Goal: Task Accomplishment & Management: Use online tool/utility

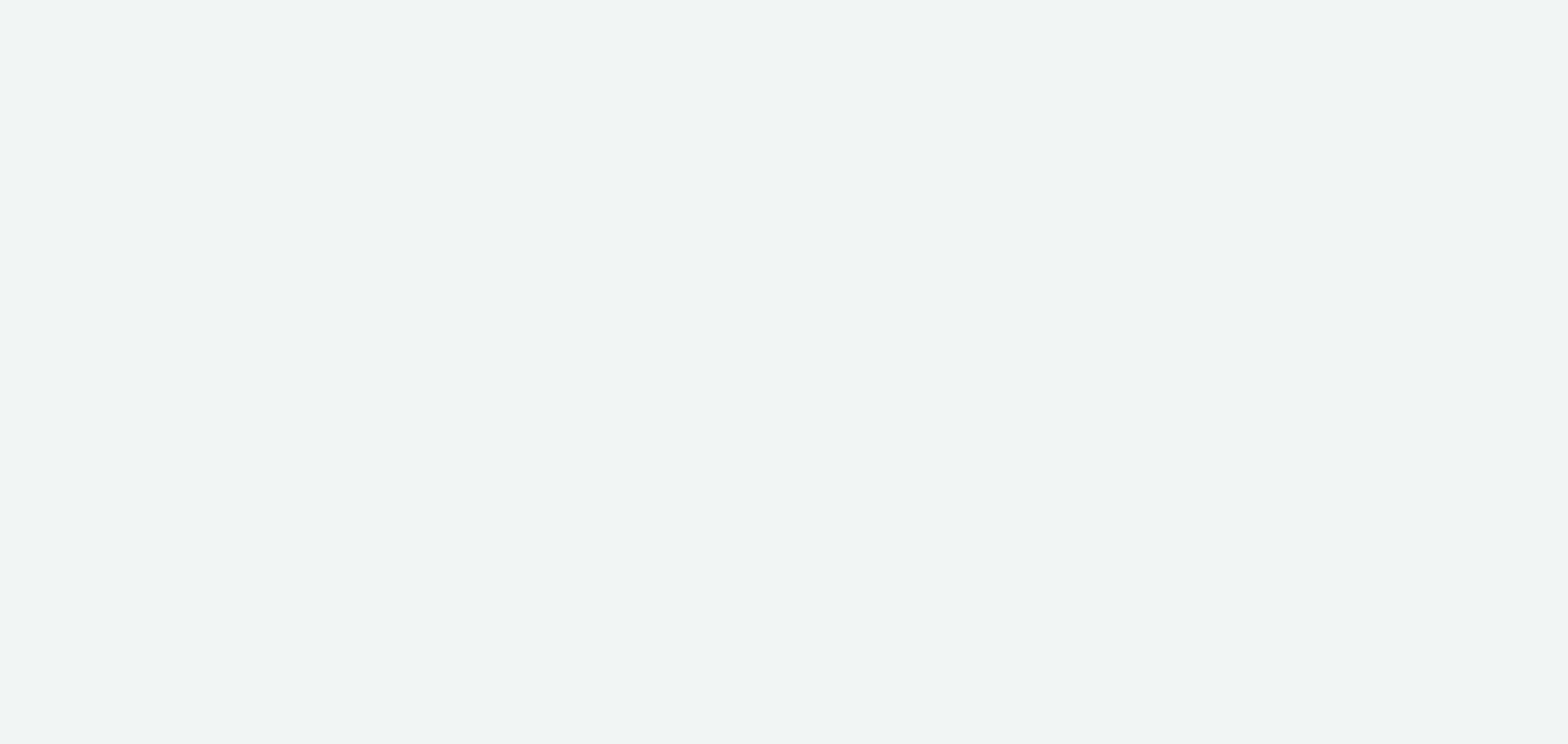
select select "11a7df10-284f-415c-b52a-427acf4c31ae"
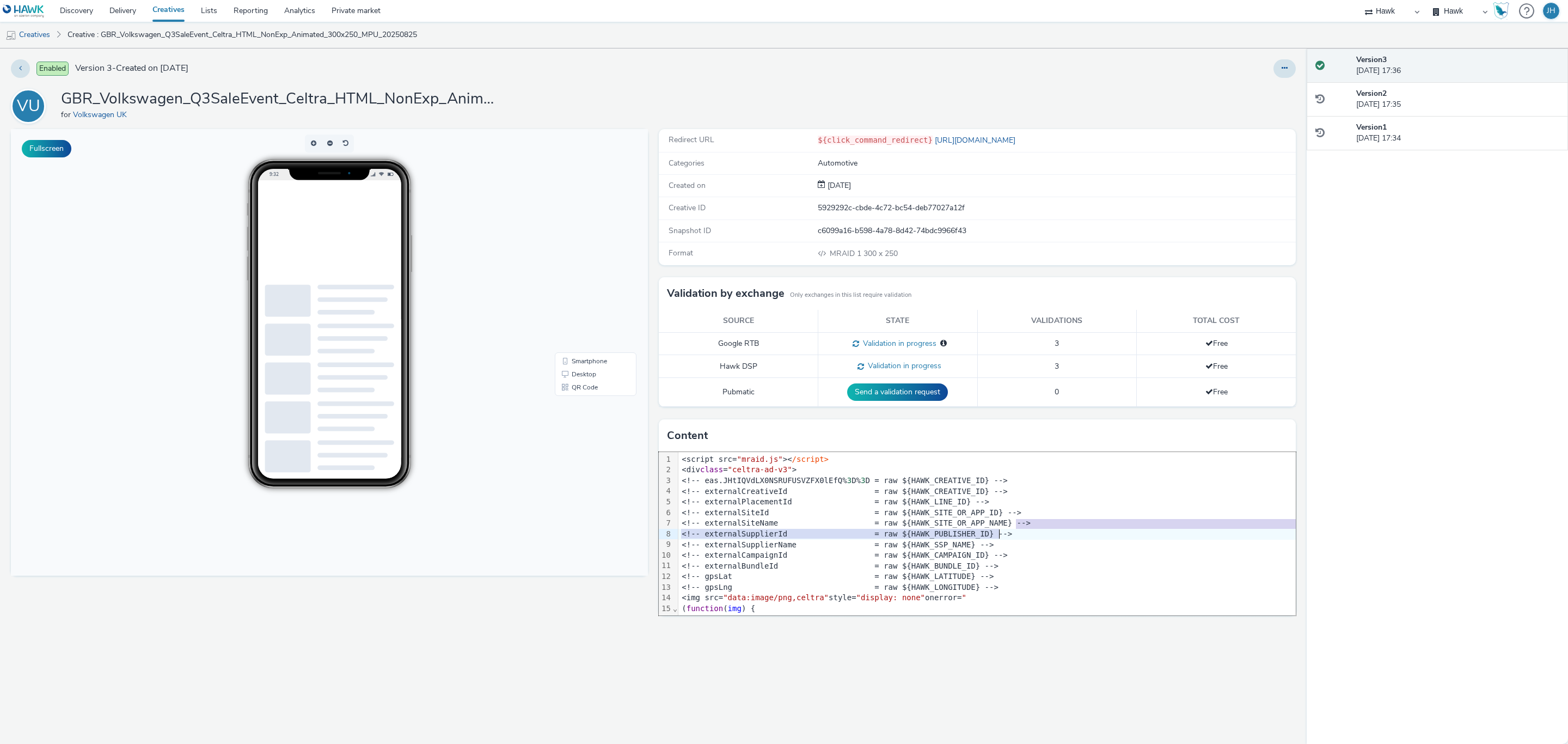
click at [384, 407] on div "<script src= "mraid.js" >< /script> <div class = "celtra-ad-v3" > <!-- eas.JHtI…" at bounding box center [345, 404] width 77 height 6
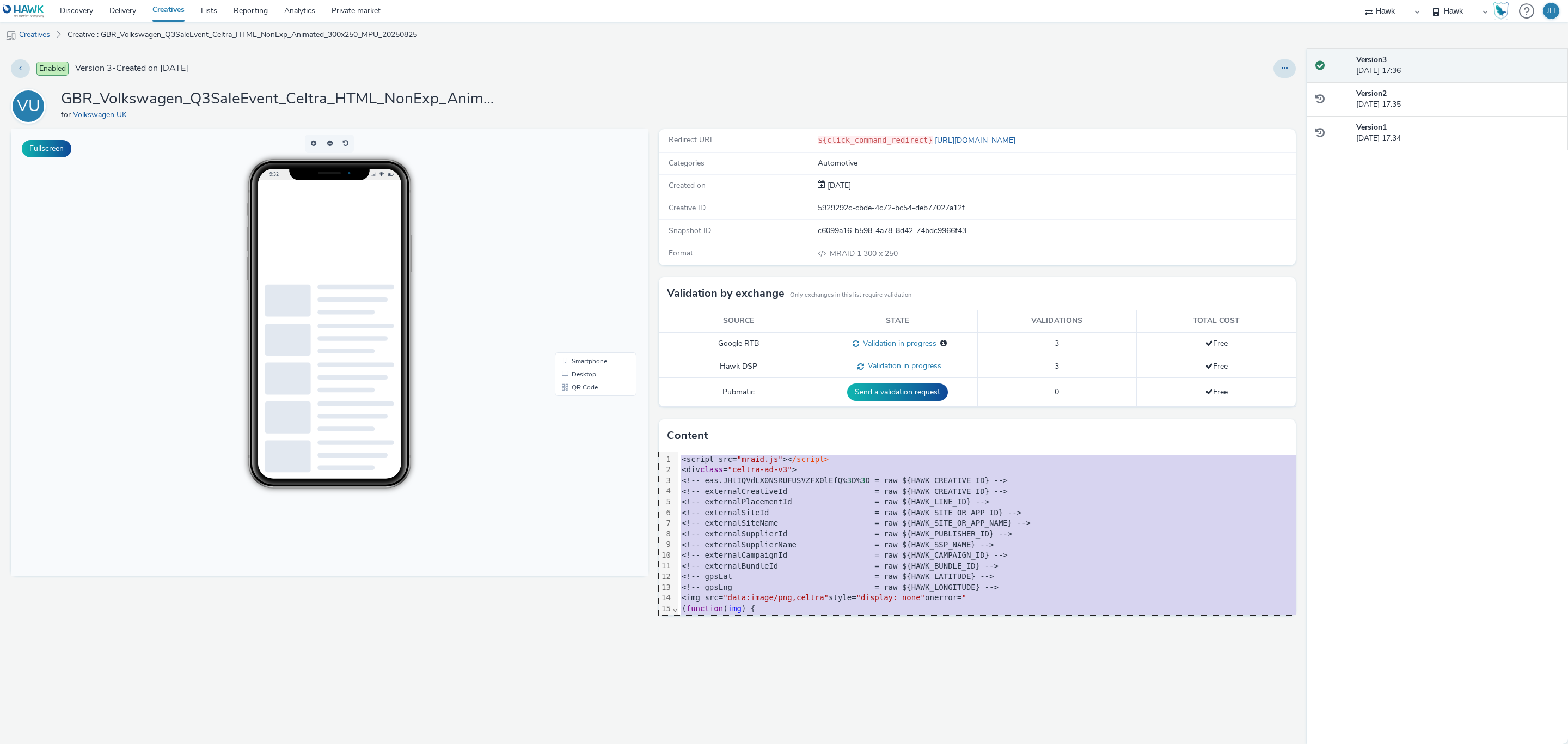
copy div "<script src= "mraid.js" >< /script> <div class = "celtra-ad-v3" > <!-- eas.JHtI…"
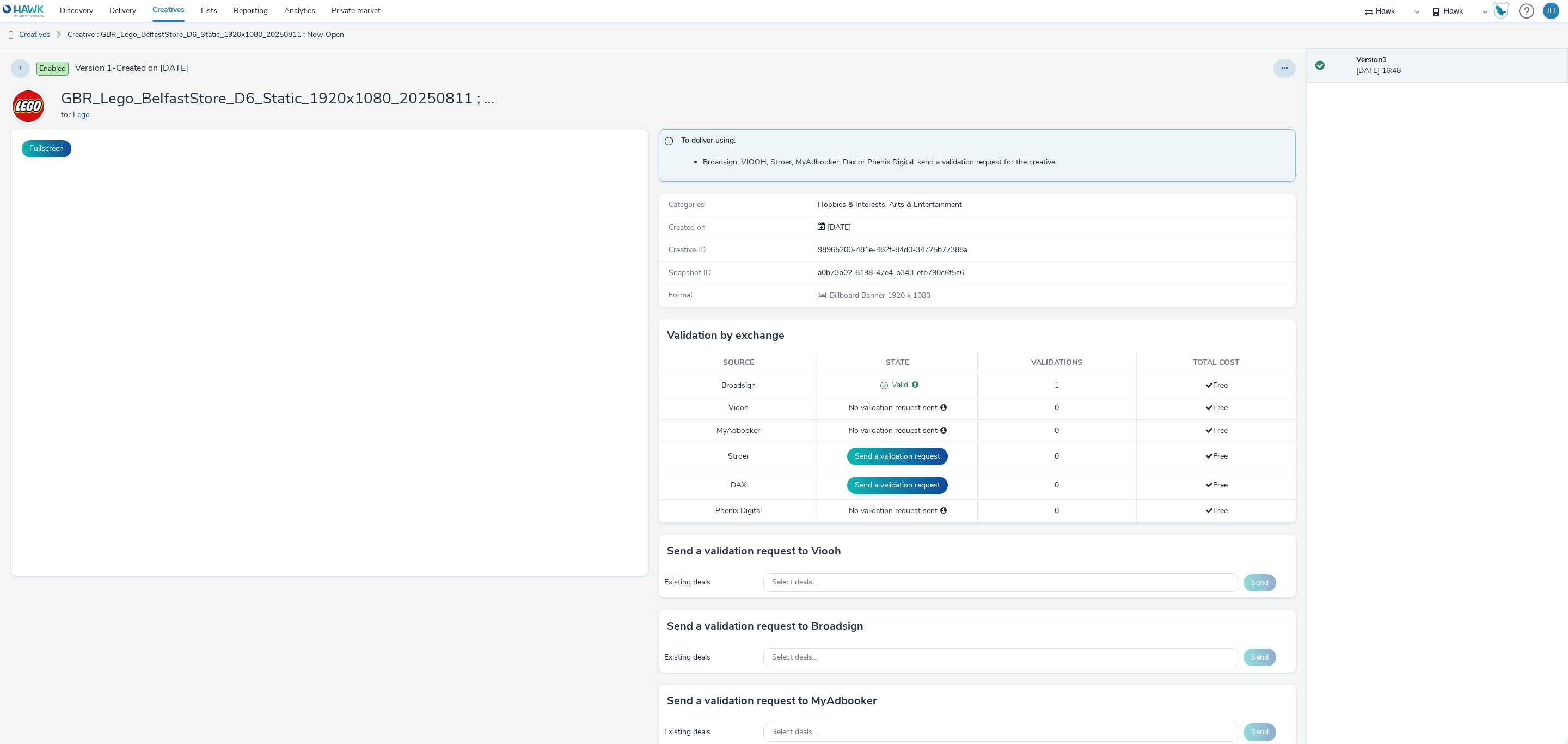
select select "11a7df10-284f-415c-b52a-427acf4c31ae"
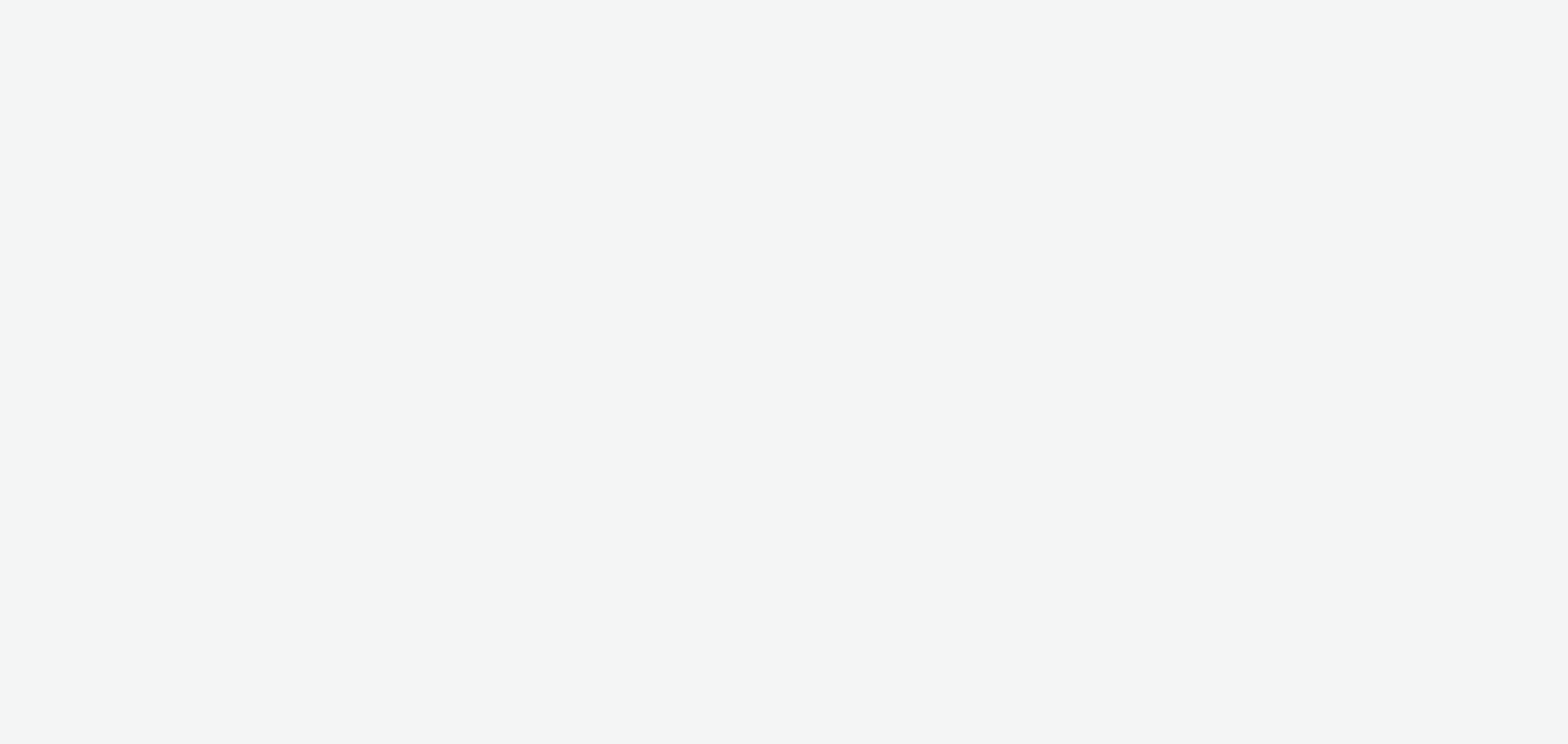
select select "11a7df10-284f-415c-b52a-427acf4c31ae"
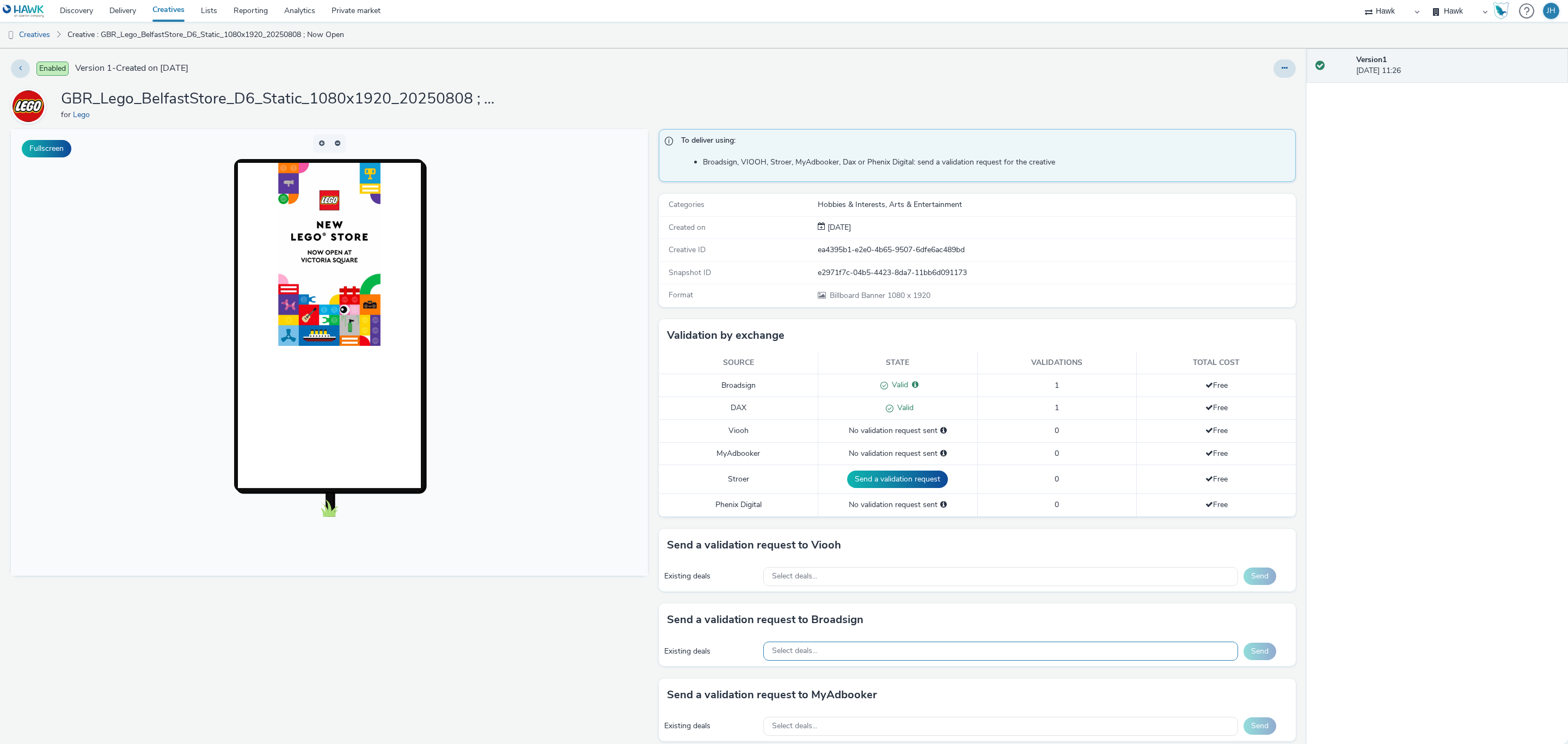
click at [794, 661] on div "Select deals..." at bounding box center [1001, 651] width 475 height 20
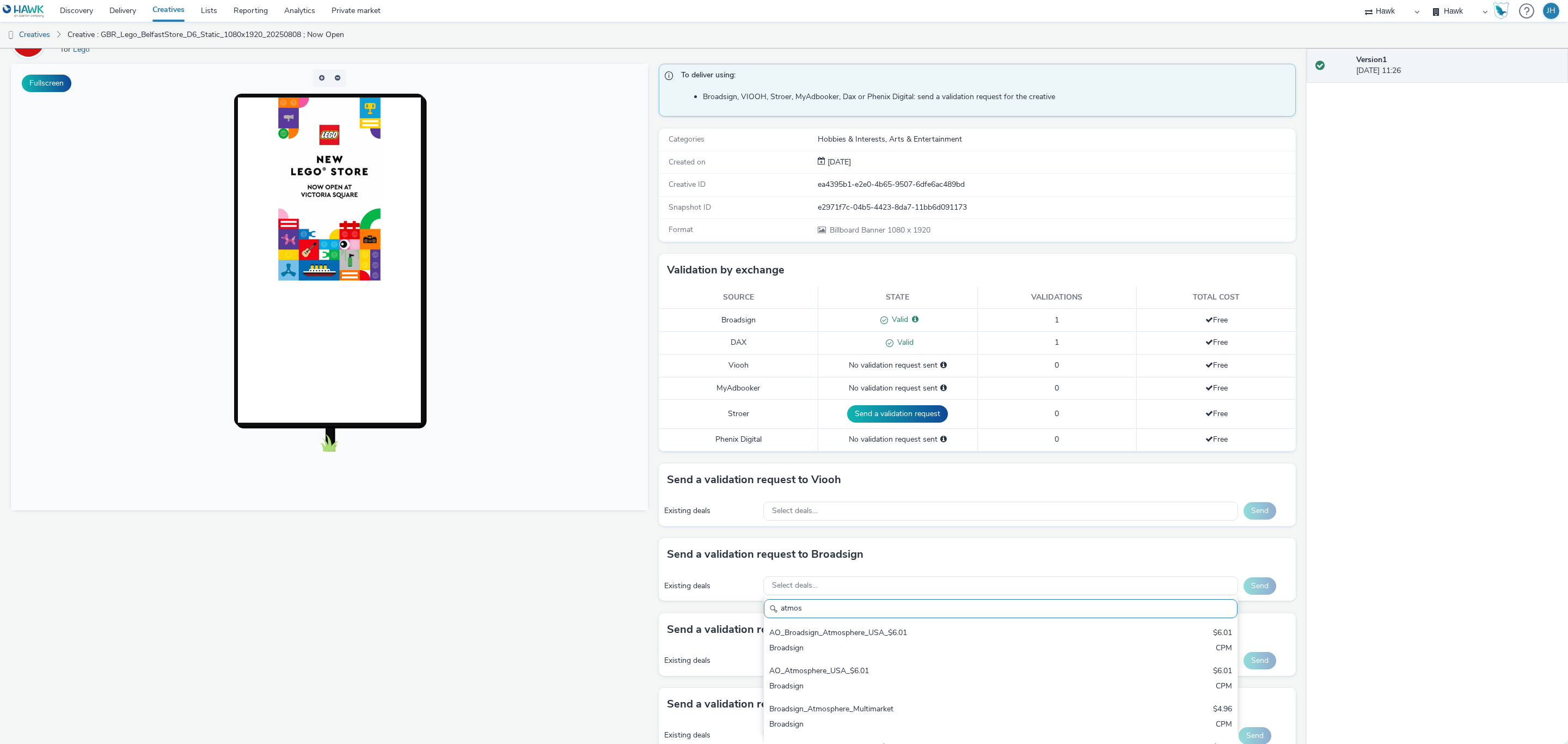
scroll to position [141, 0]
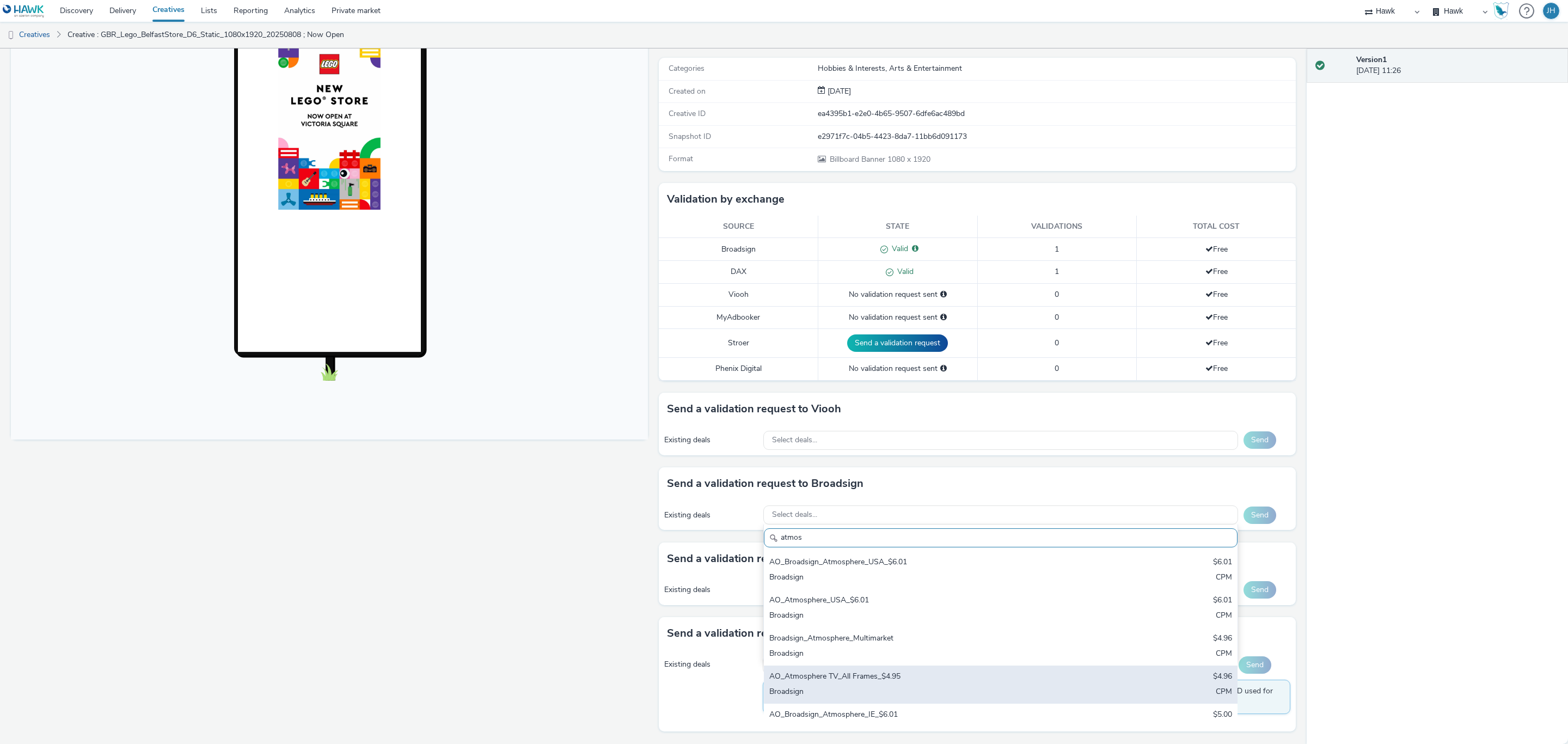
type input "atmos"
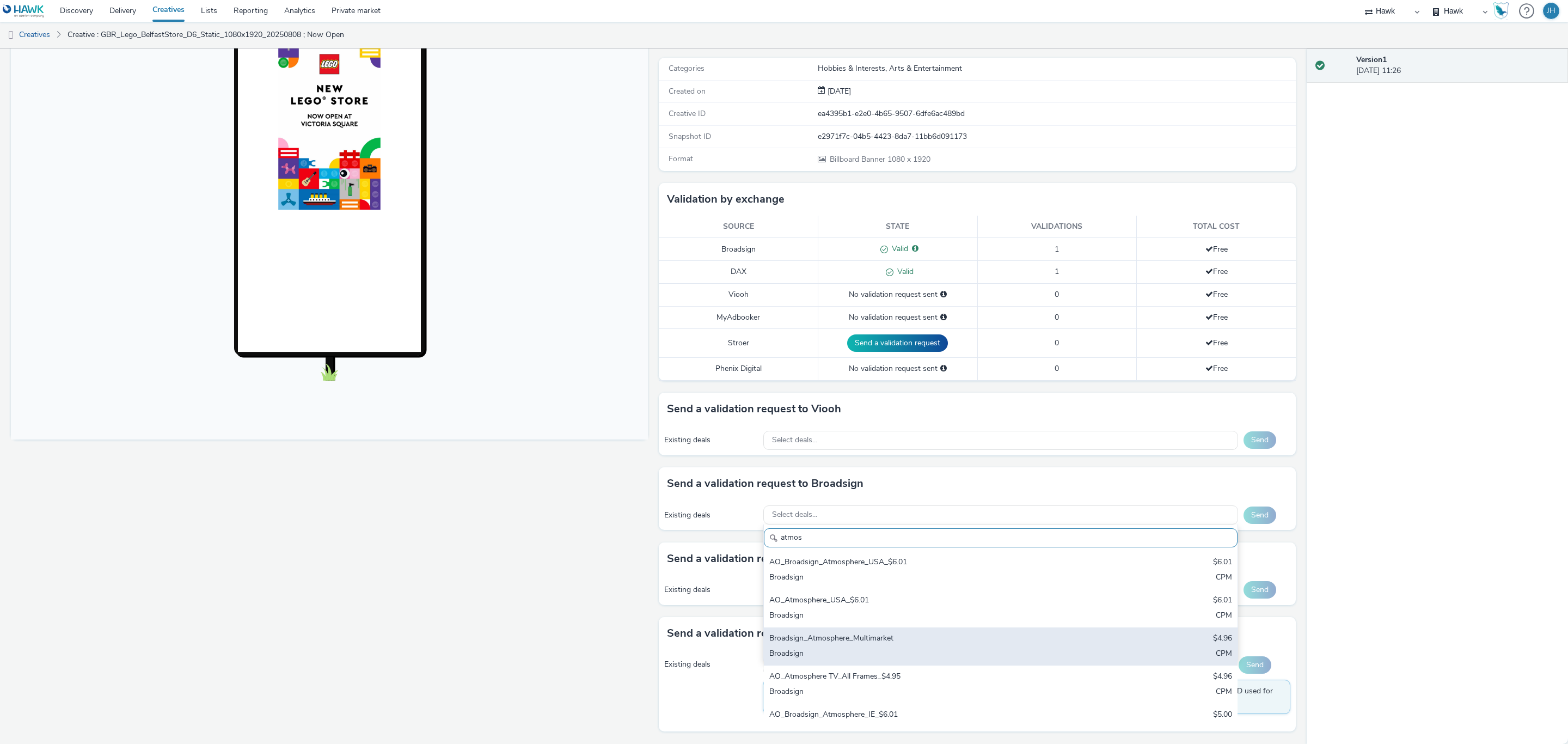
drag, startPoint x: 895, startPoint y: 682, endPoint x: 951, endPoint y: 656, distance: 61.7
click at [895, 682] on div "AO_Atmosphere TV_All Frames_$4.95" at bounding box center [923, 677] width 307 height 13
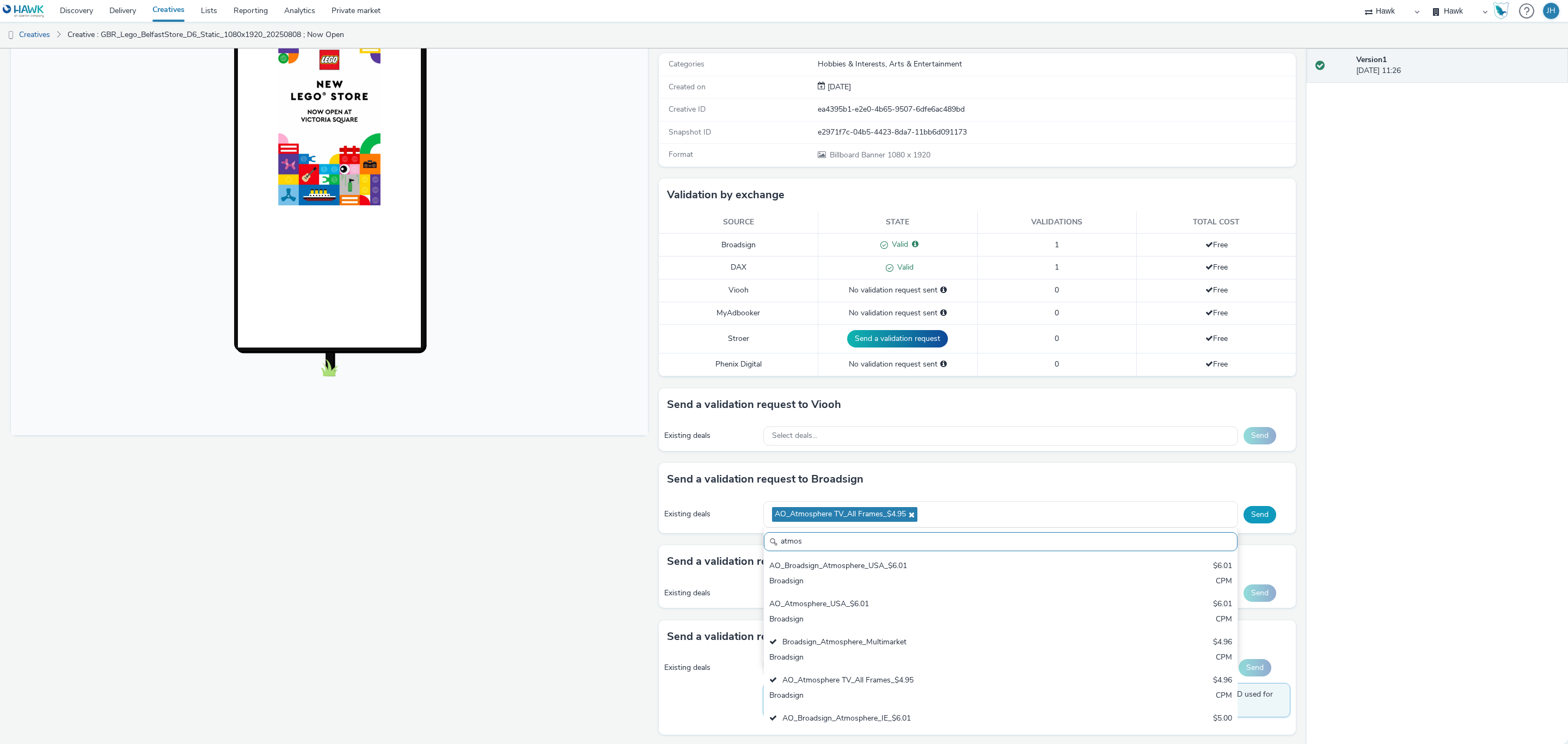
click at [1250, 520] on button "Send" at bounding box center [1259, 515] width 32 height 18
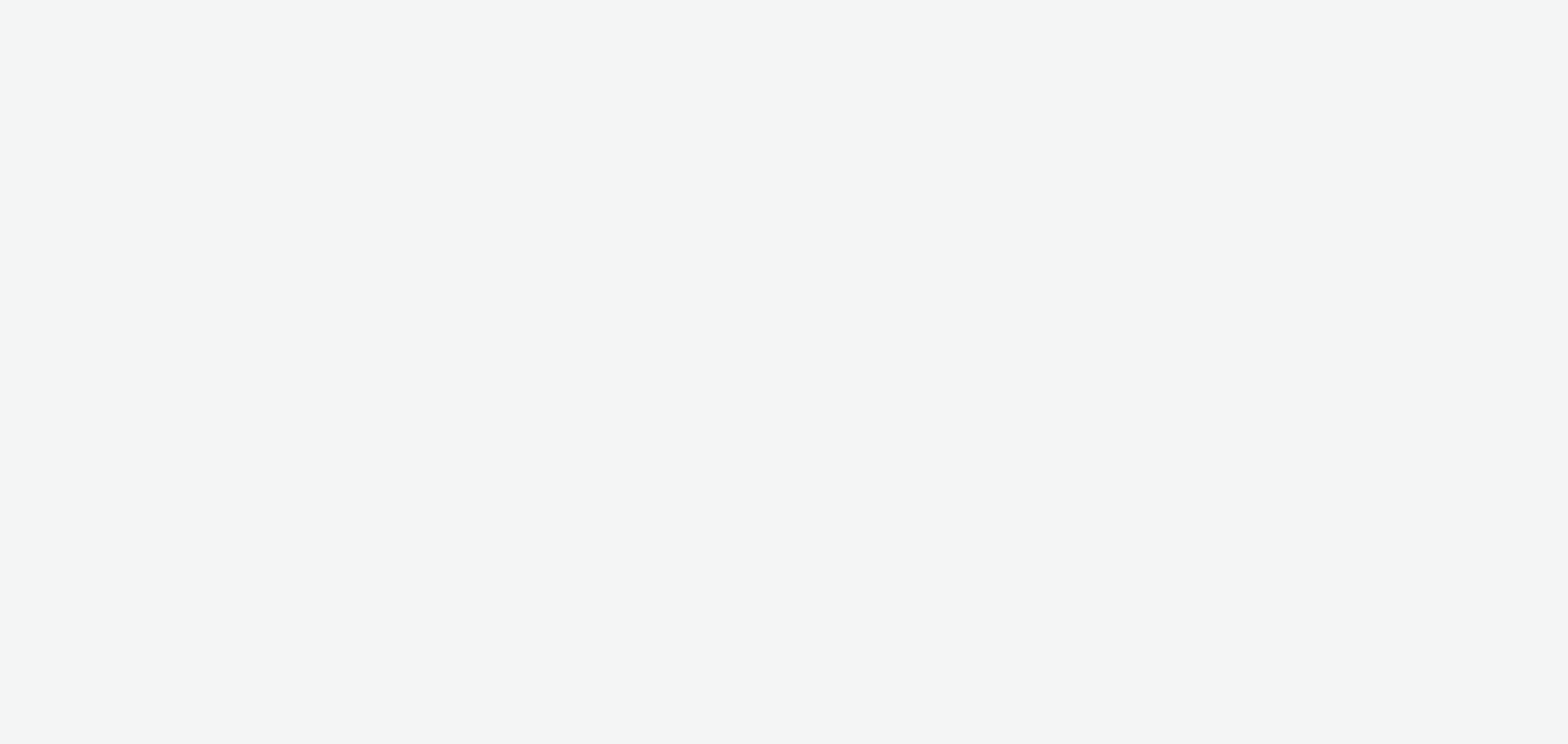
select select "11a7df10-284f-415c-b52a-427acf4c31ae"
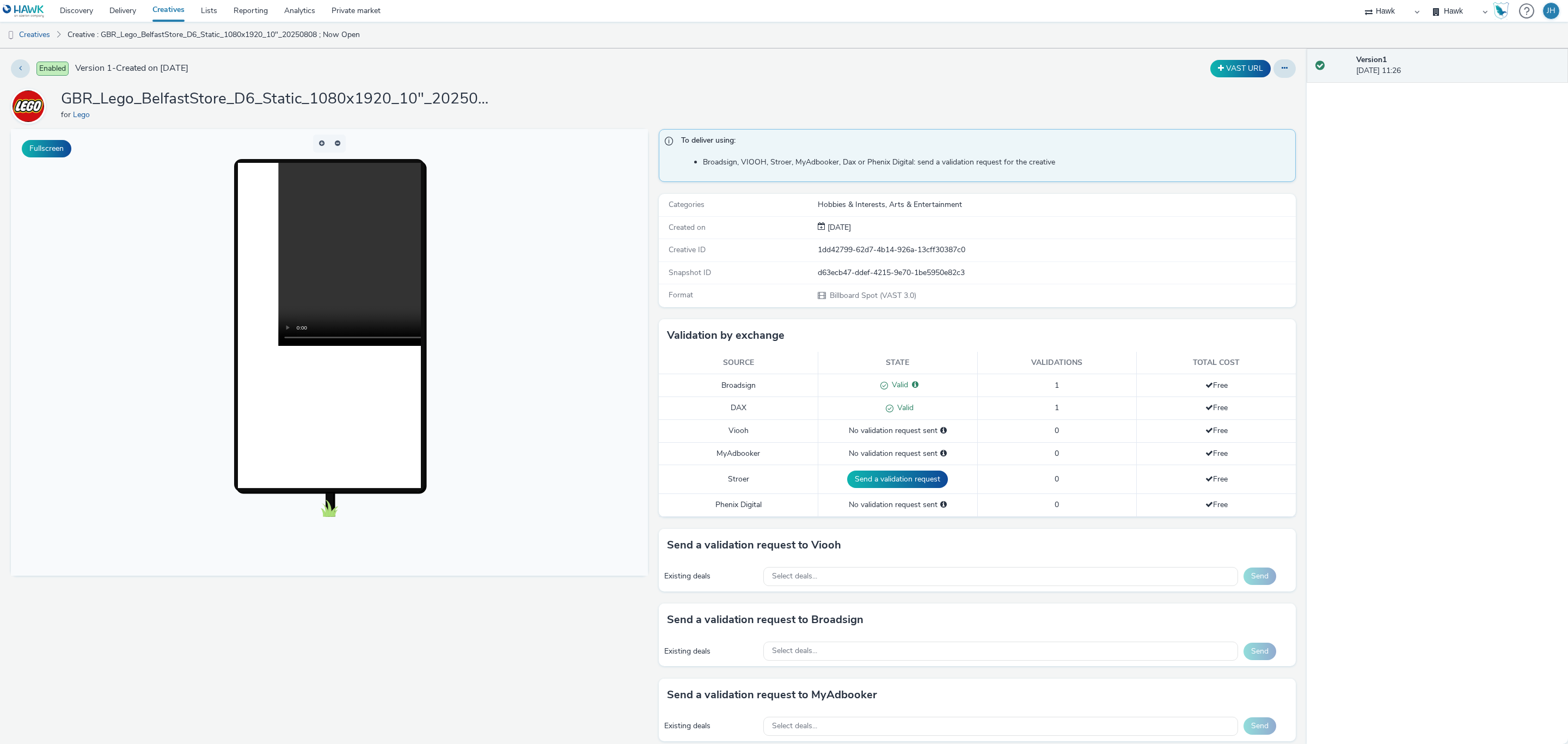
drag, startPoint x: 781, startPoint y: 656, endPoint x: 796, endPoint y: 621, distance: 38.1
click at [783, 656] on span "Select deals..." at bounding box center [795, 650] width 45 height 9
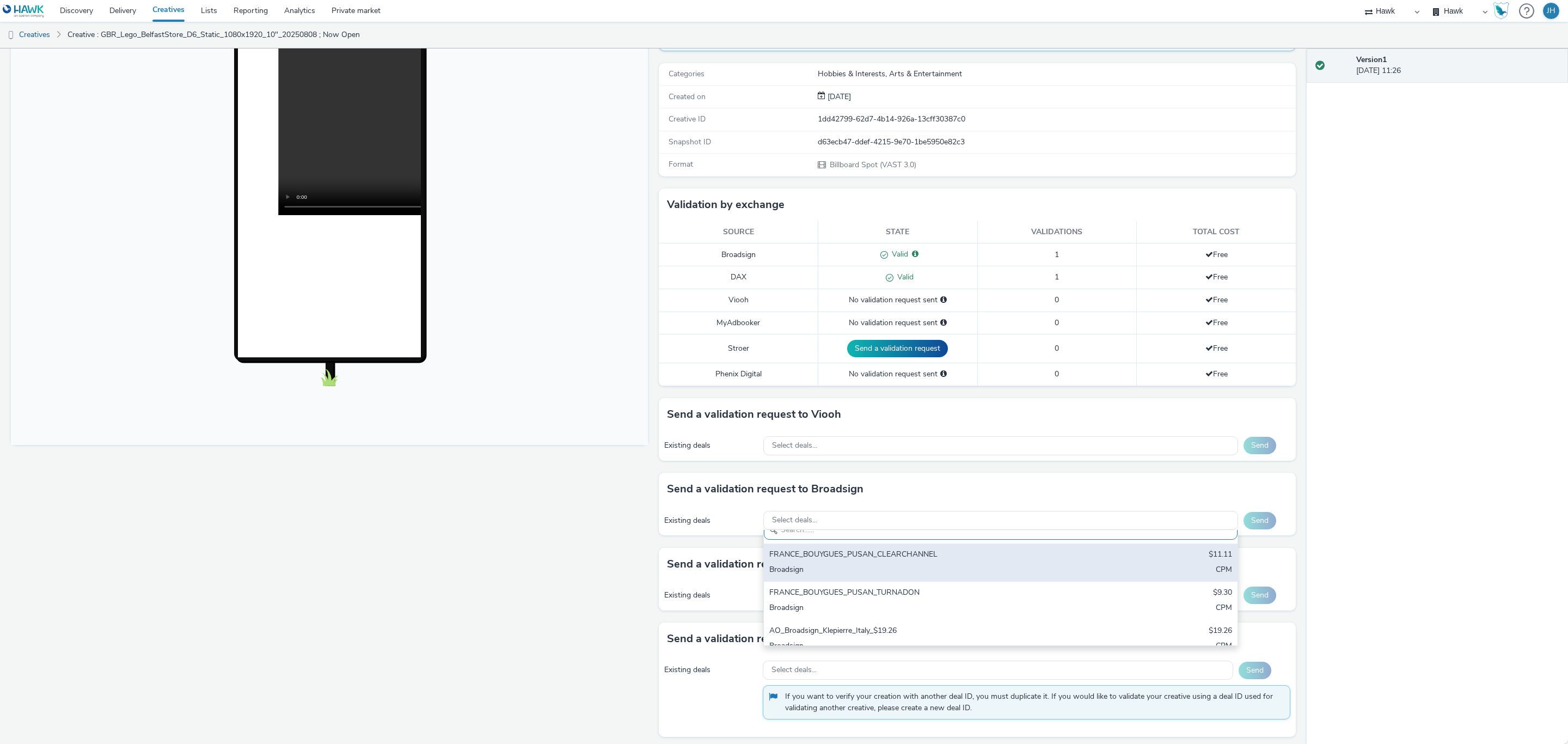
scroll to position [245, 0]
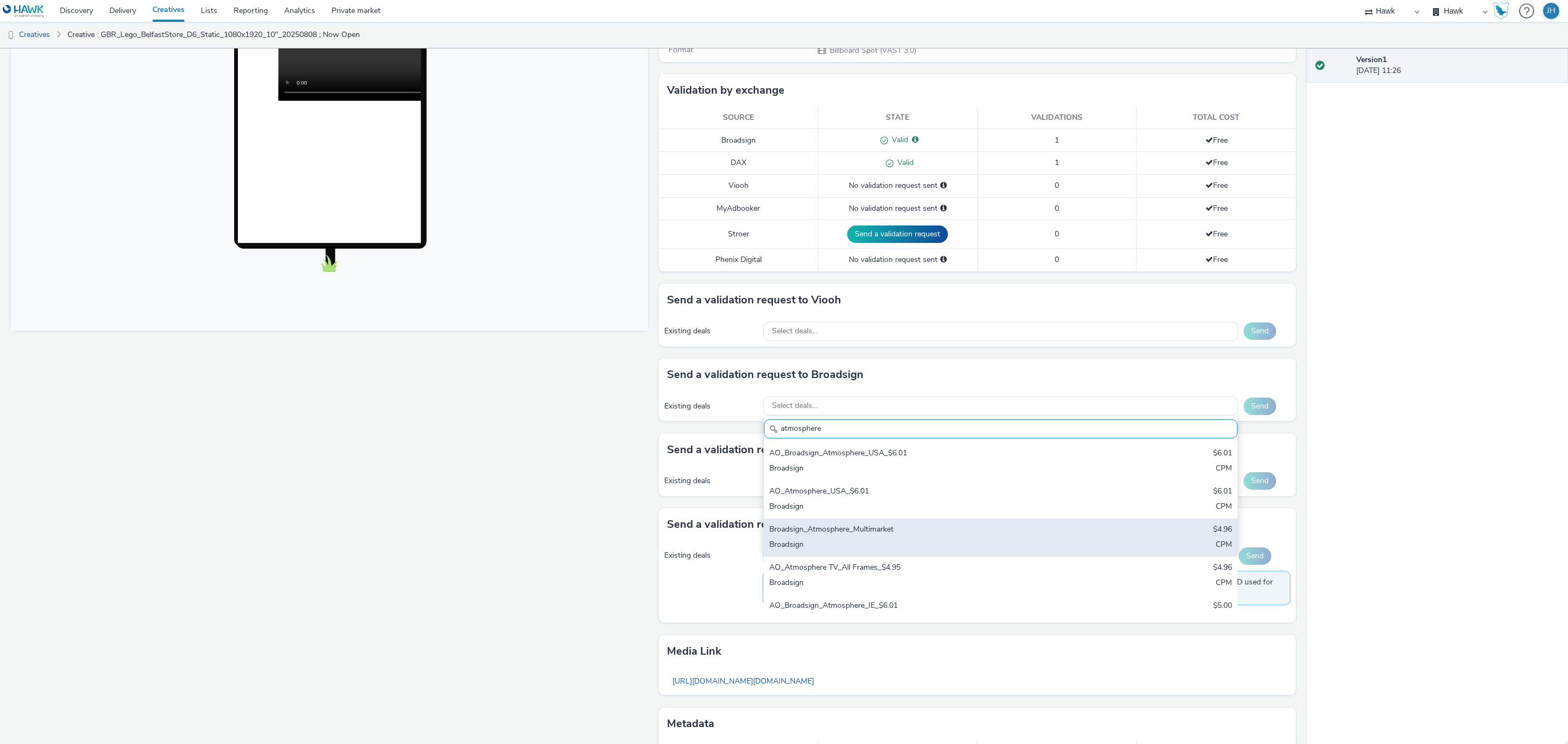
type input "atmosphere"
click at [856, 557] on div "Broadsign_Atmosphere_Multimarket $4.96 Broadsign CPM" at bounding box center [1001, 537] width 474 height 38
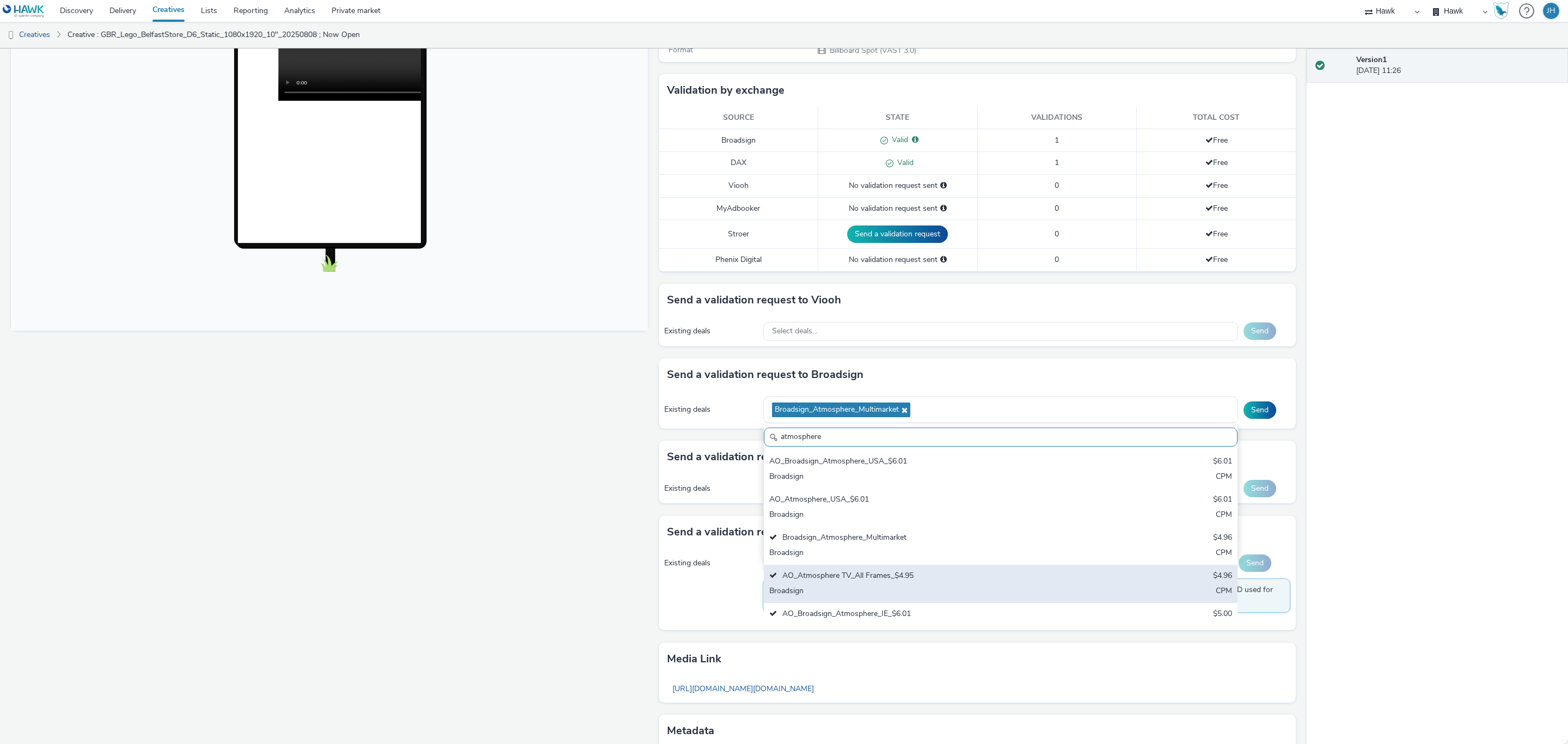
click at [874, 583] on div "AO_Atmosphere TV_All Frames_$4.95" at bounding box center [923, 576] width 307 height 13
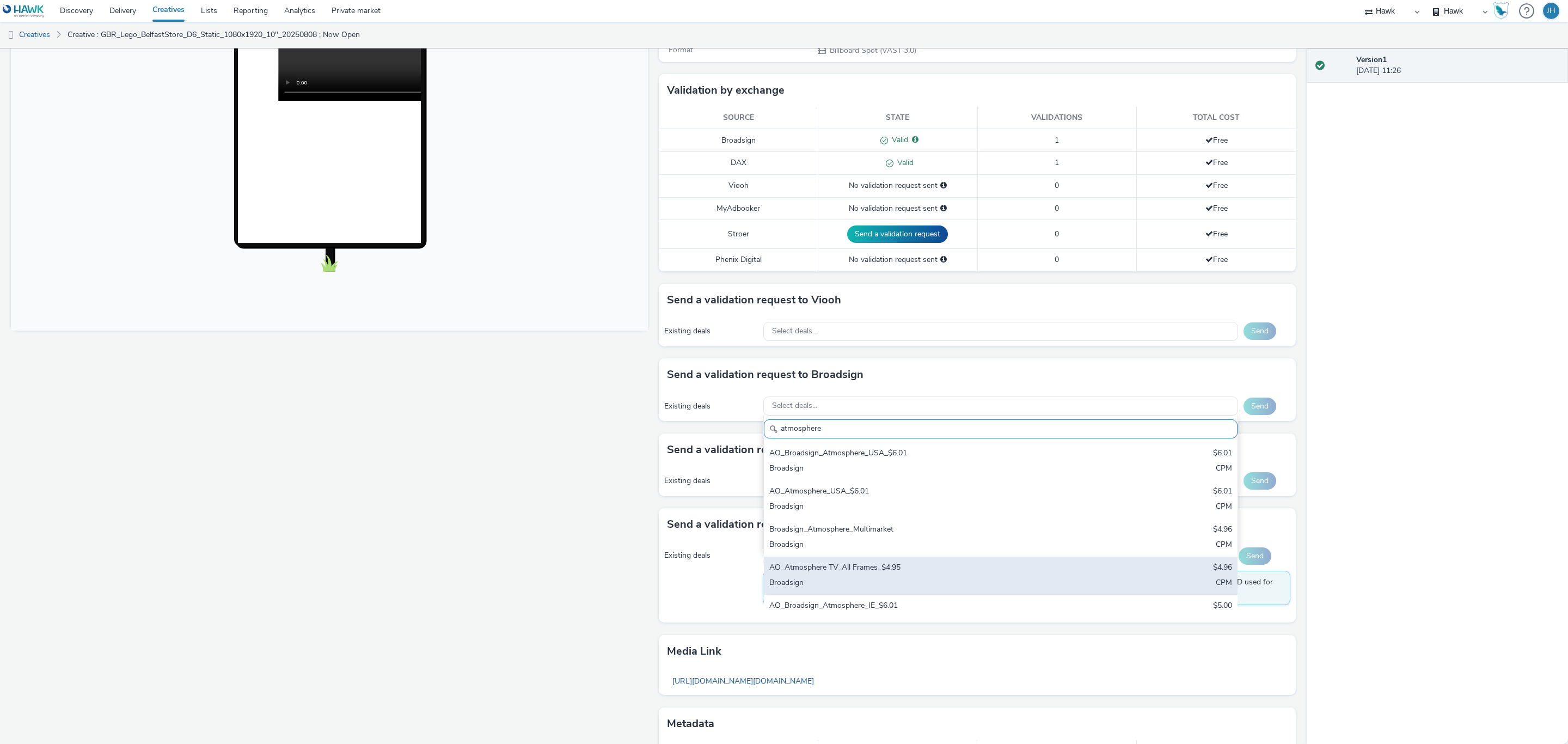
click at [875, 567] on div "AO_Atmosphere TV_All Frames_$4.95" at bounding box center [923, 568] width 307 height 13
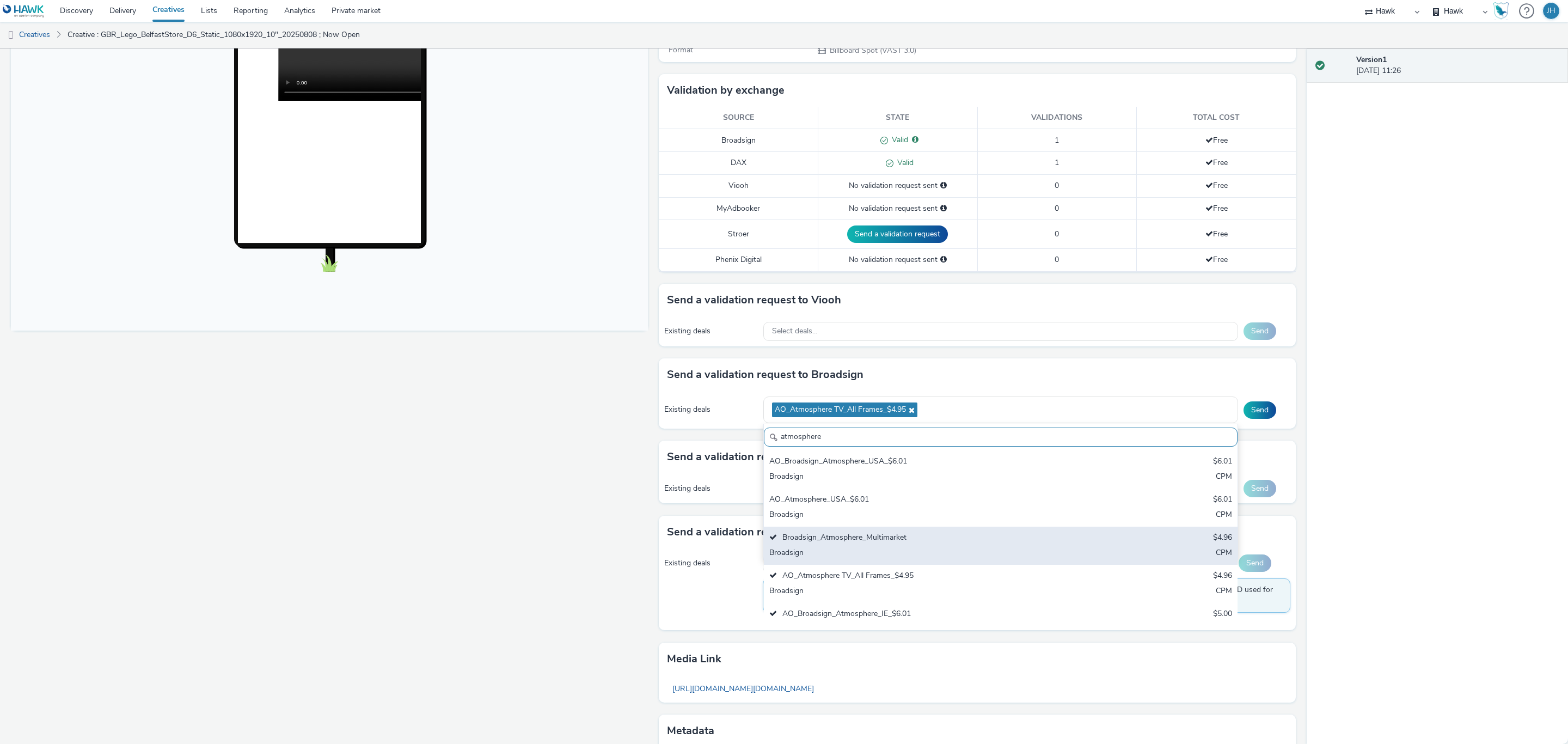
click at [942, 545] on div "Broadsign_Atmosphere_Multimarket" at bounding box center [923, 538] width 307 height 13
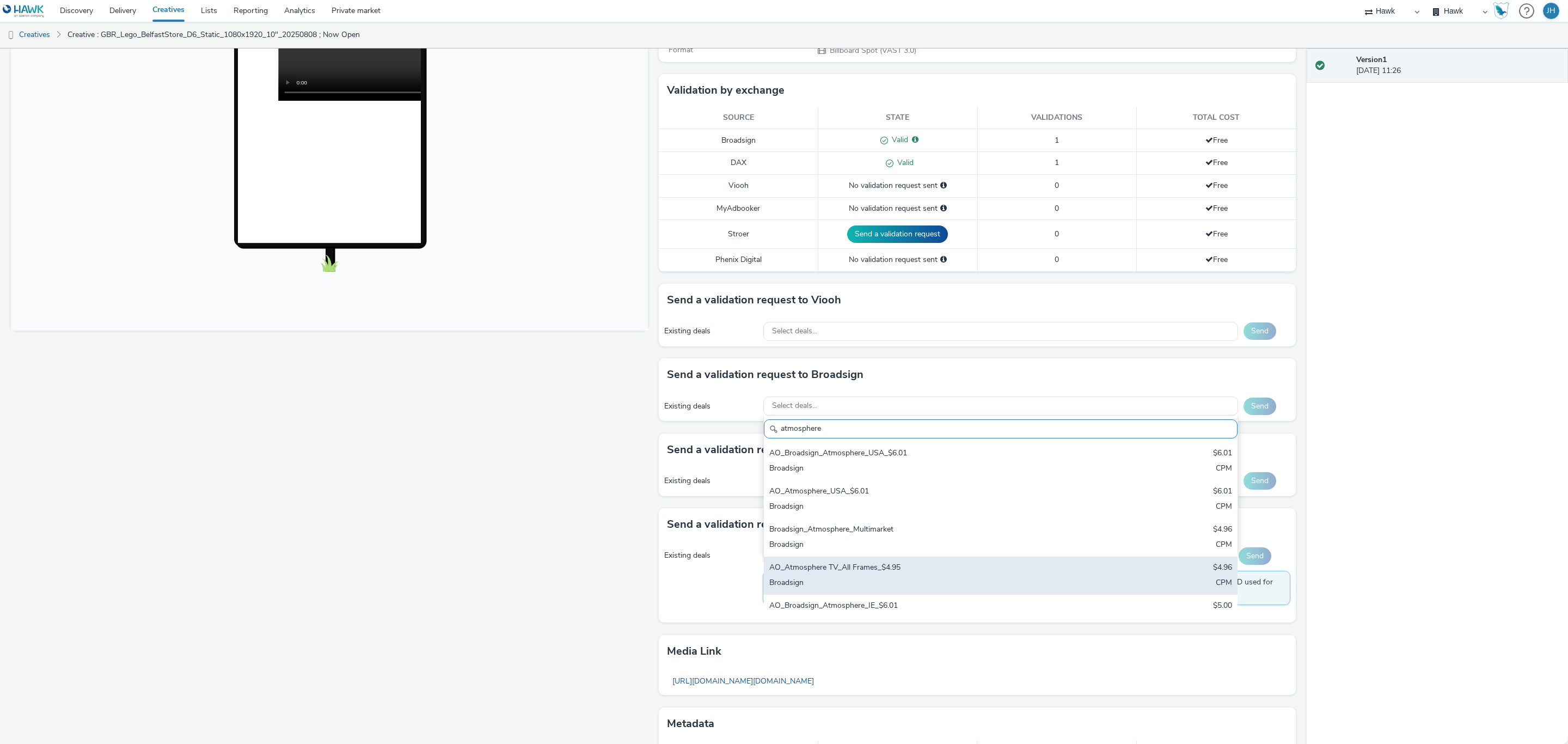
click at [916, 579] on div "AO_Atmosphere TV_All Frames_$4.95 $4.96 Broadsign CPM" at bounding box center [1001, 575] width 474 height 38
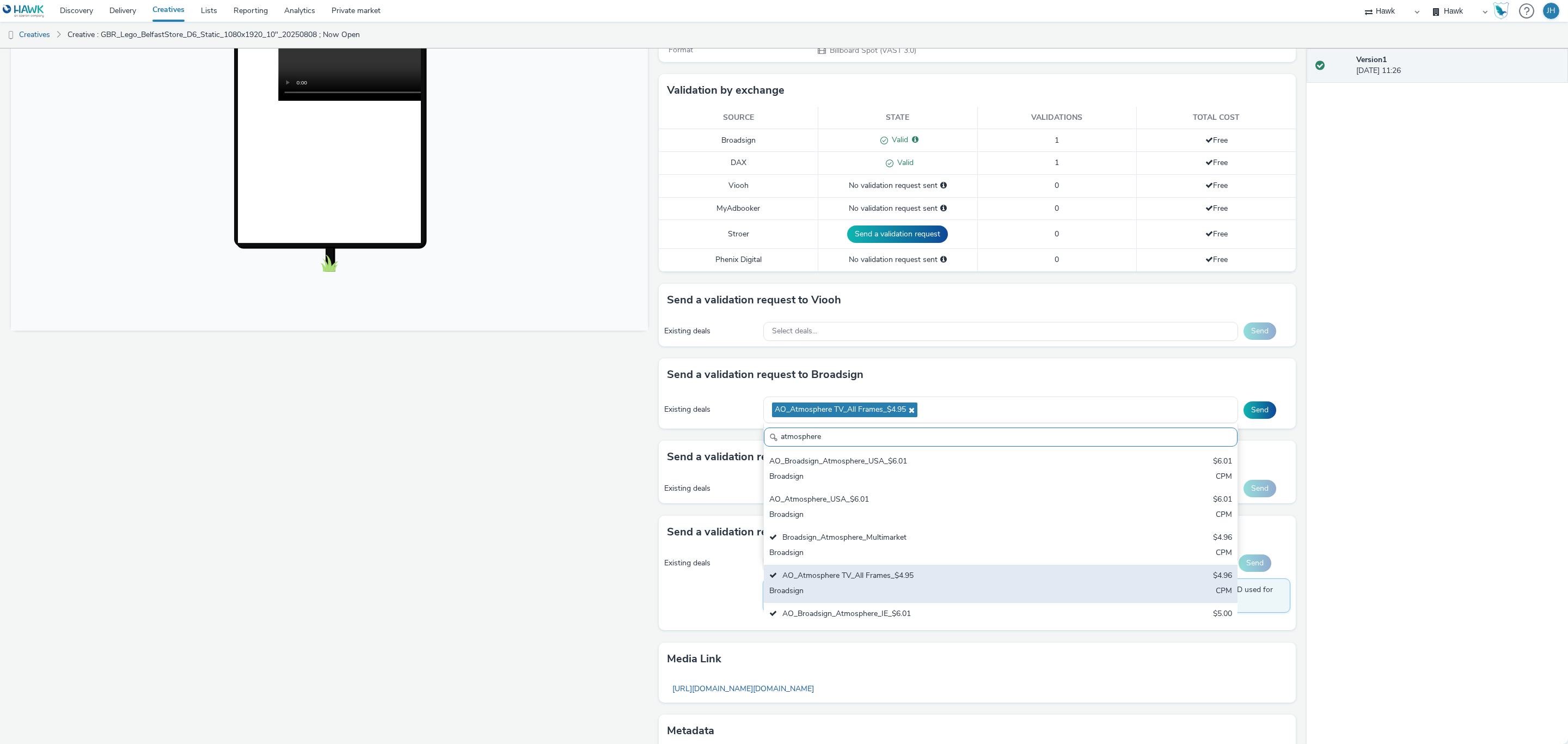
click at [917, 583] on div "AO_Atmosphere TV_All Frames_$4.95" at bounding box center [923, 576] width 307 height 13
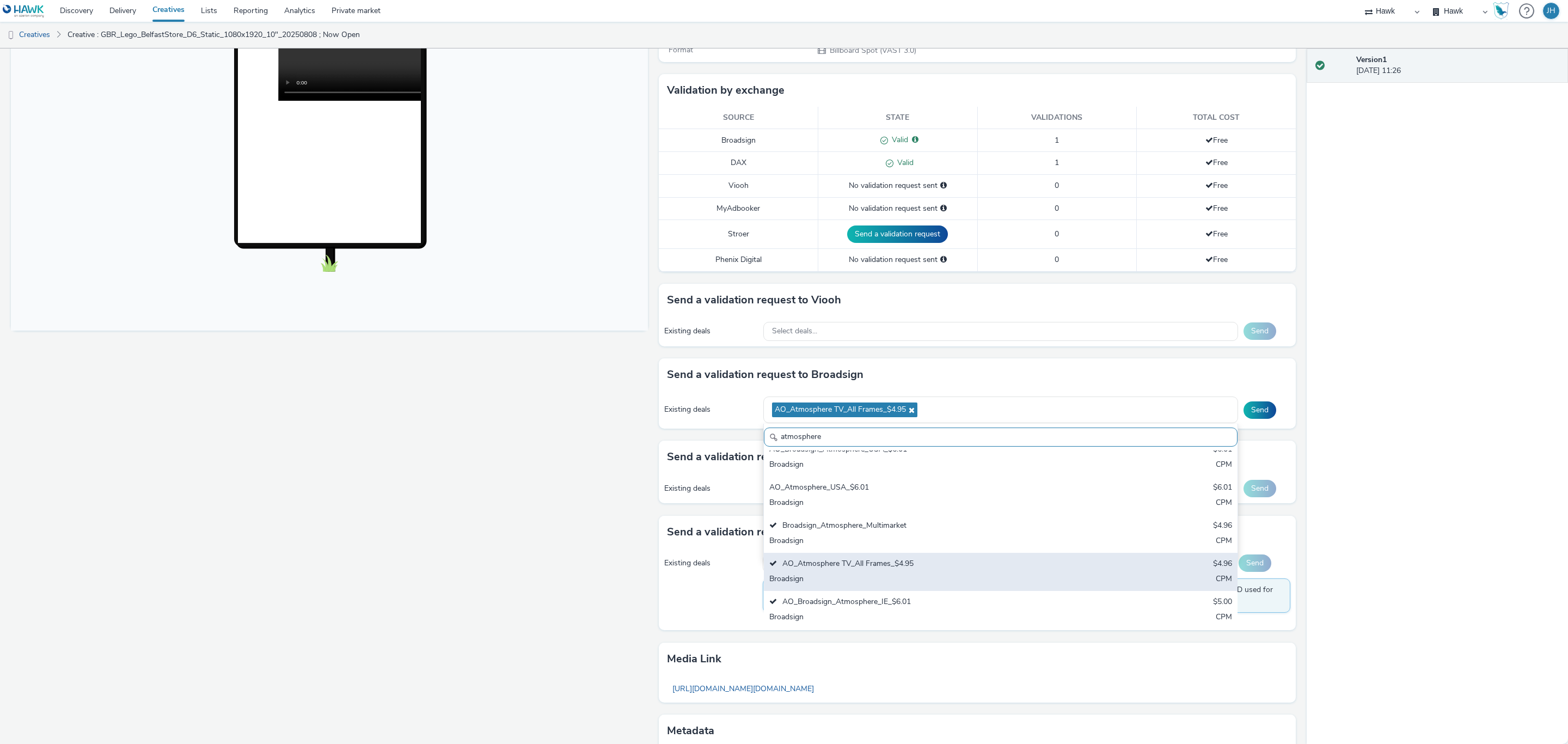
scroll to position [17, 0]
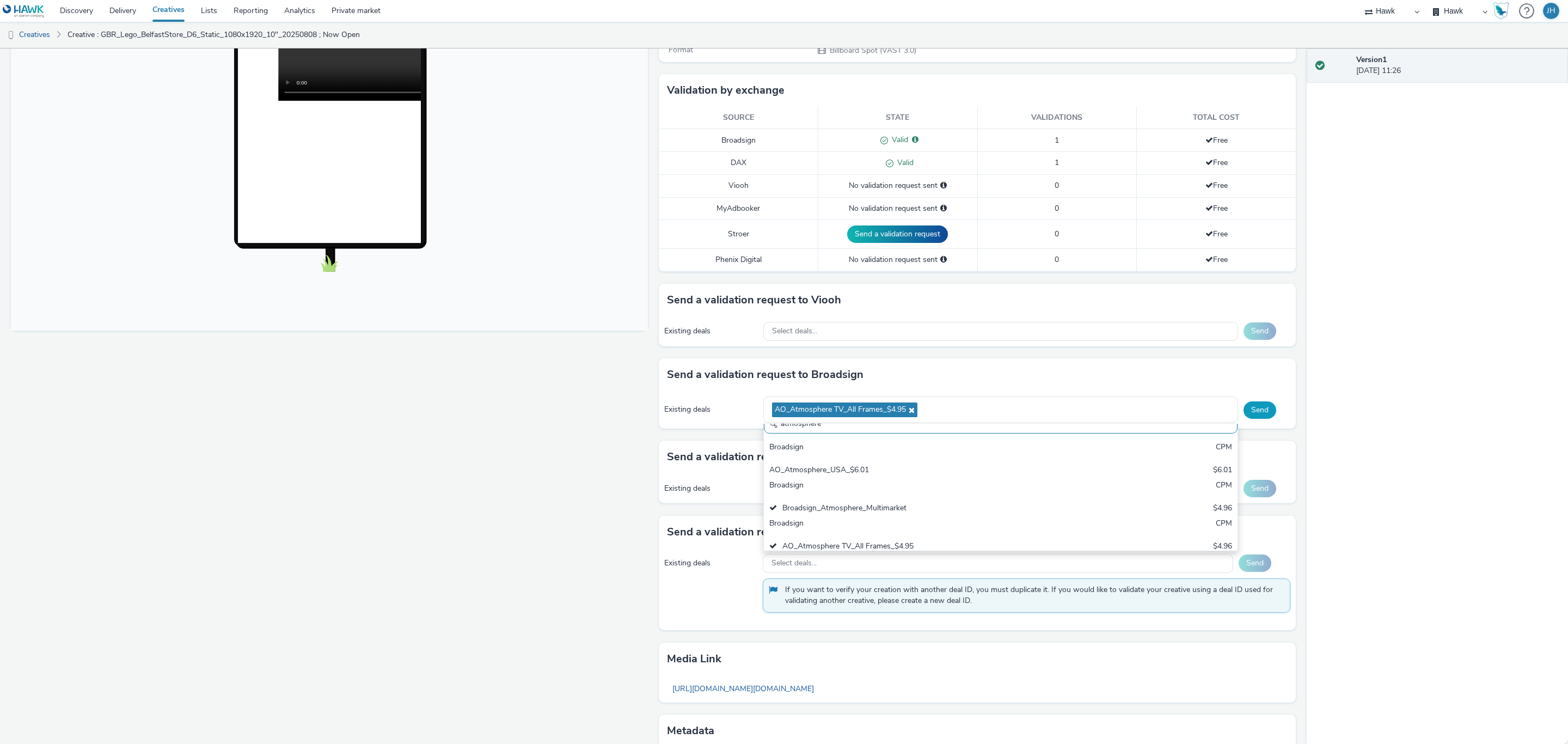
click at [1251, 417] on button "Send" at bounding box center [1259, 410] width 32 height 18
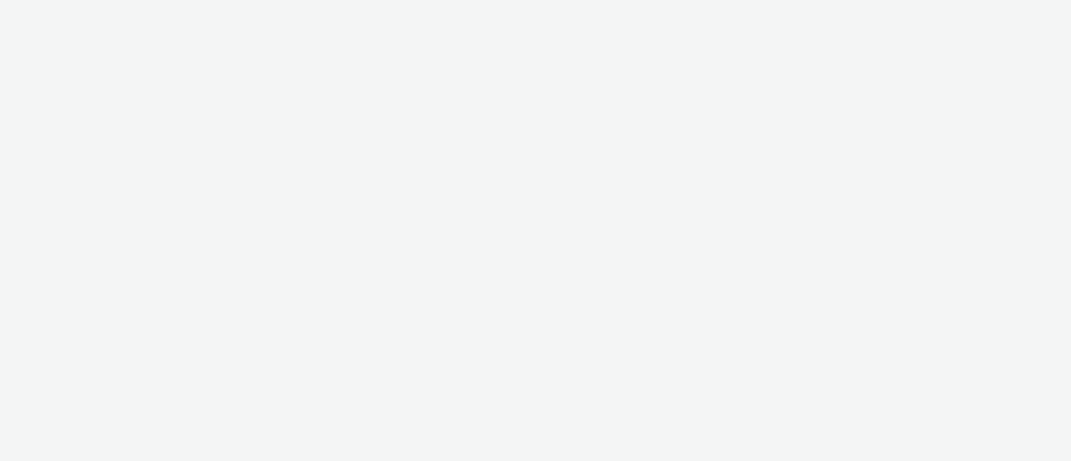
select select "11a7df10-284f-415c-b52a-427acf4c31ae"
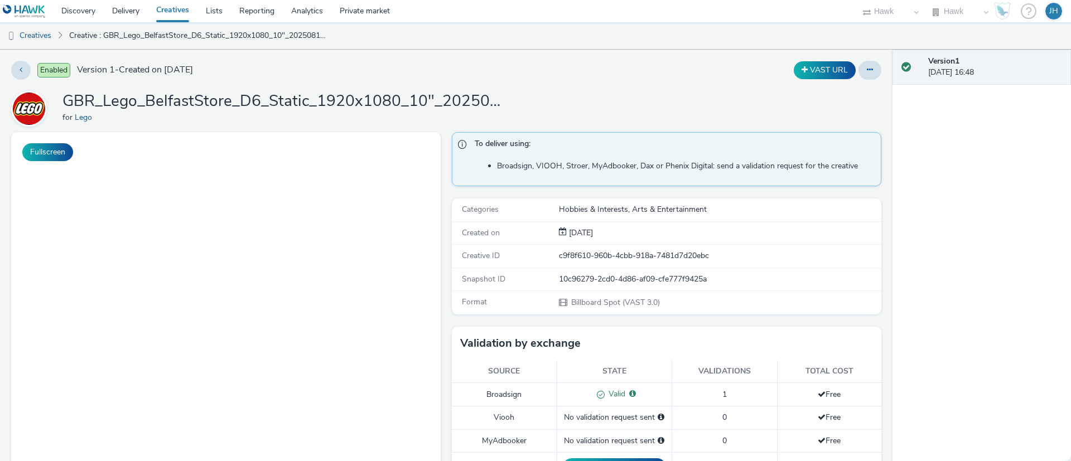
select select "11a7df10-284f-415c-b52a-427acf4c31ae"
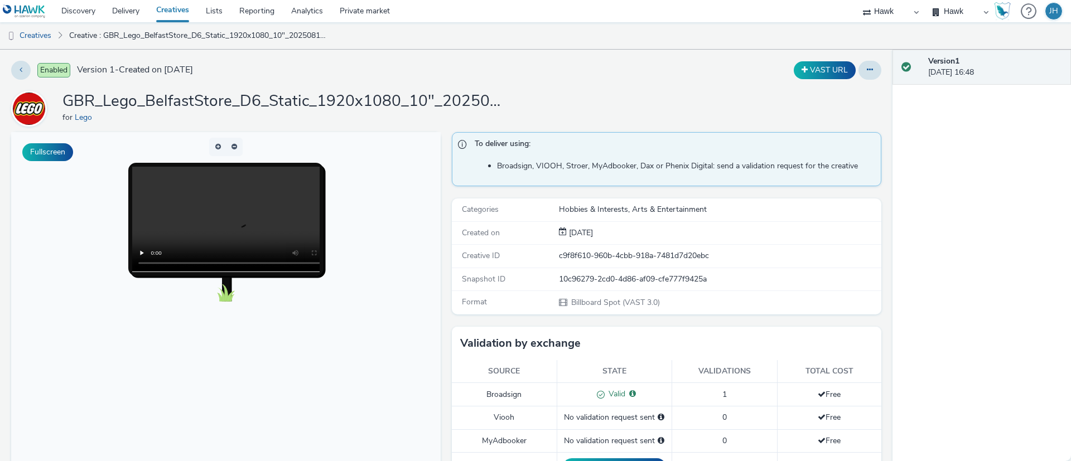
scroll to position [167, 0]
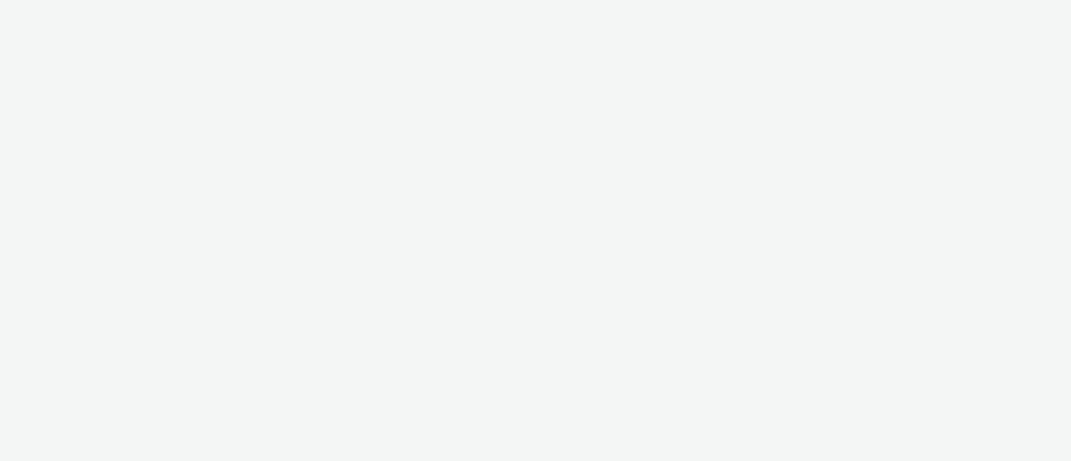
select select "11a7df10-284f-415c-b52a-427acf4c31ae"
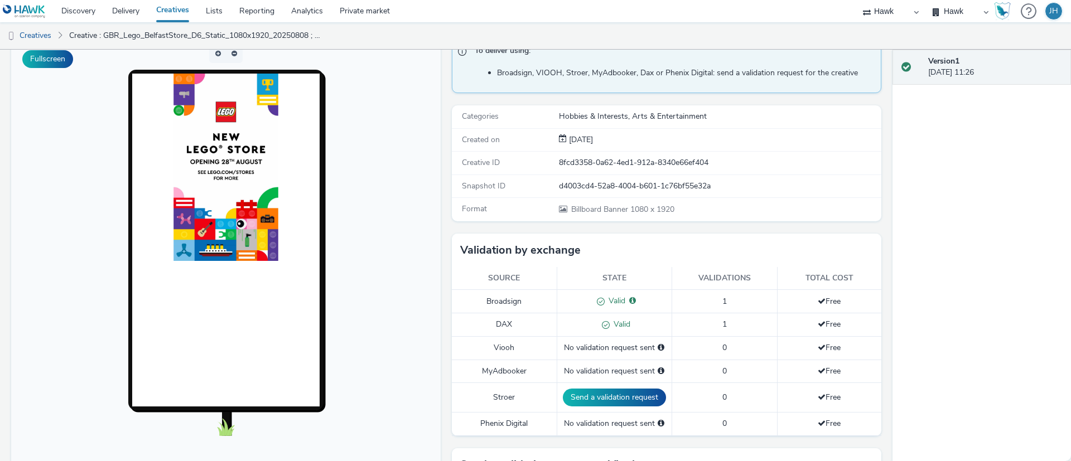
scroll to position [167, 0]
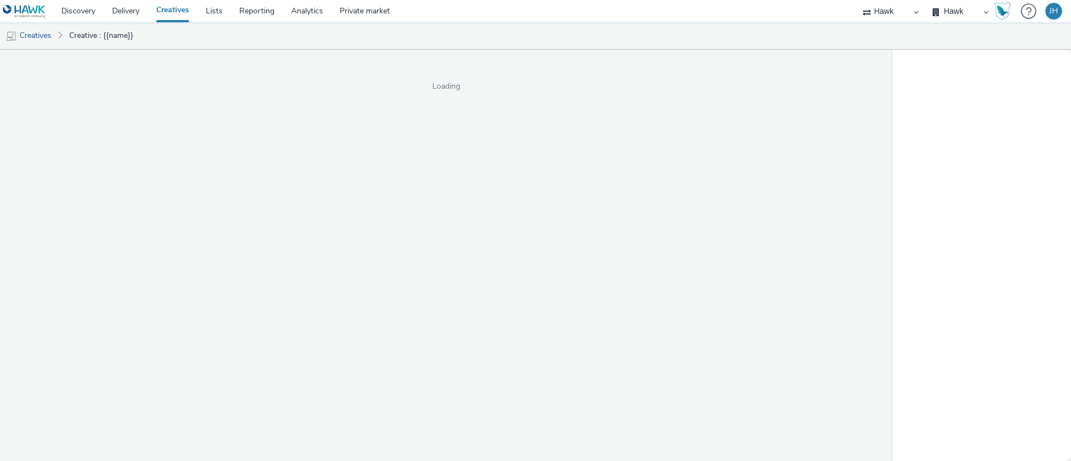
select select "11a7df10-284f-415c-b52a-427acf4c31ae"
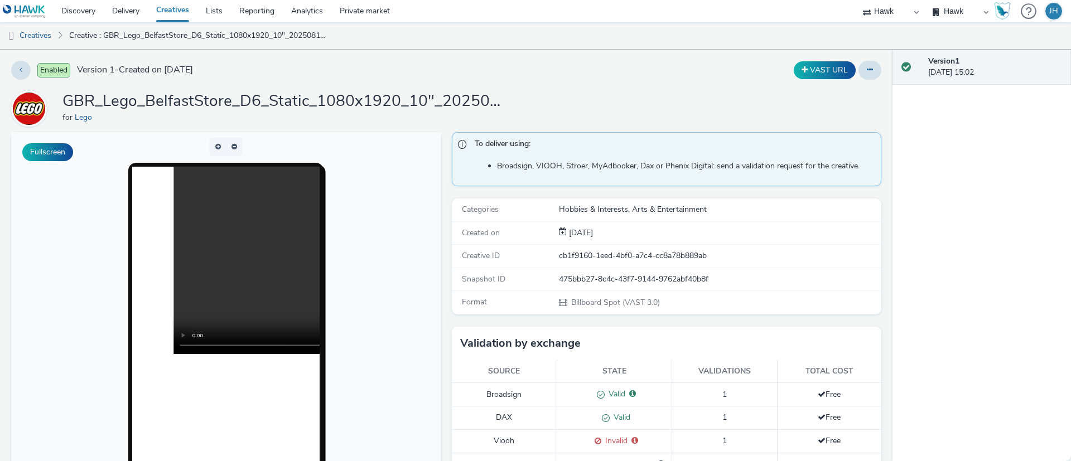
scroll to position [167, 0]
